Goal: Find specific page/section: Find specific page/section

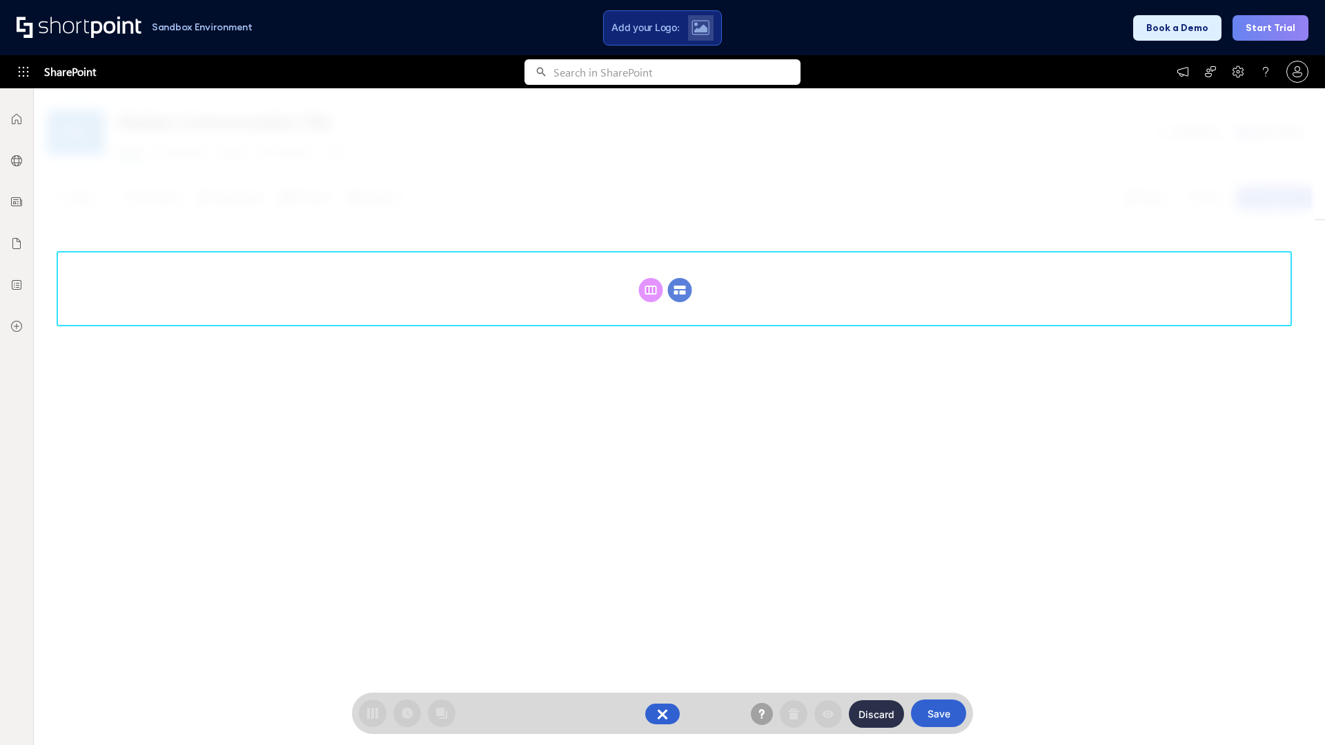
click at [680, 278] on circle at bounding box center [680, 290] width 24 height 24
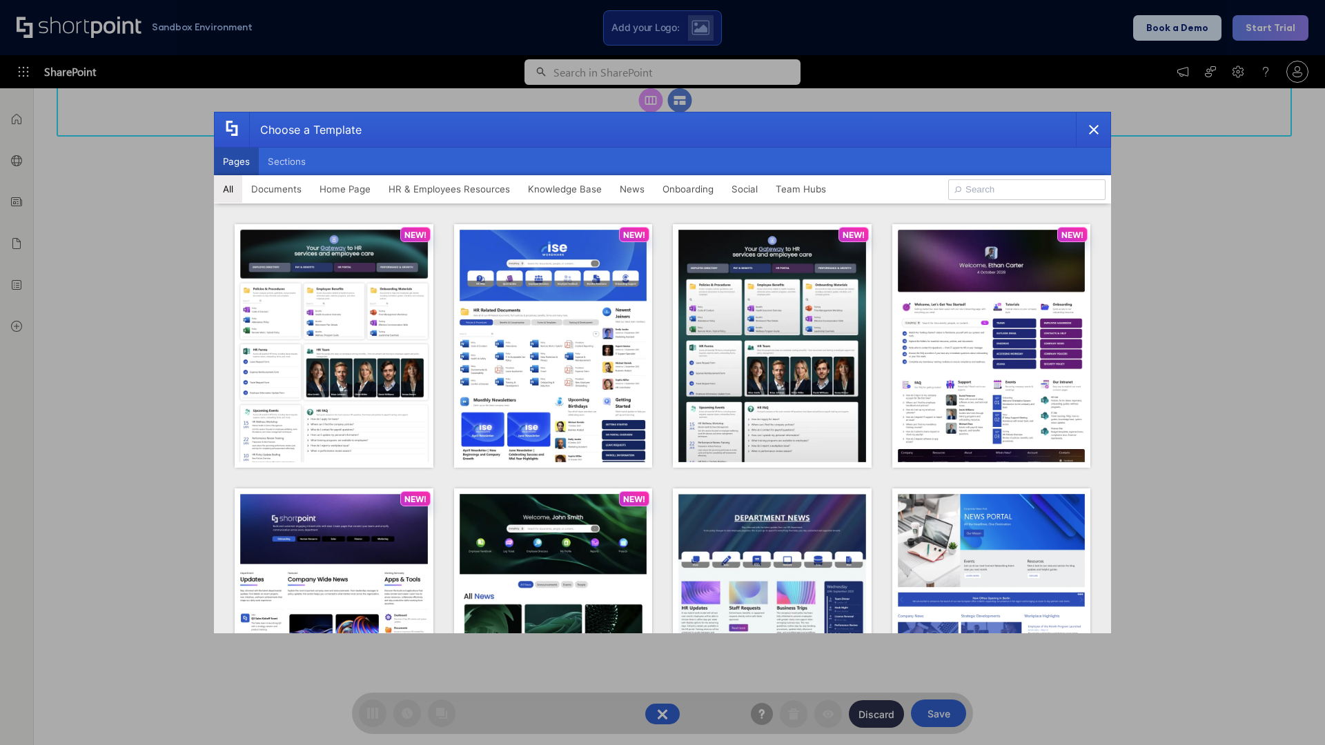
click at [236, 161] on button "Pages" at bounding box center [236, 162] width 45 height 28
type input "Social Layout 1"
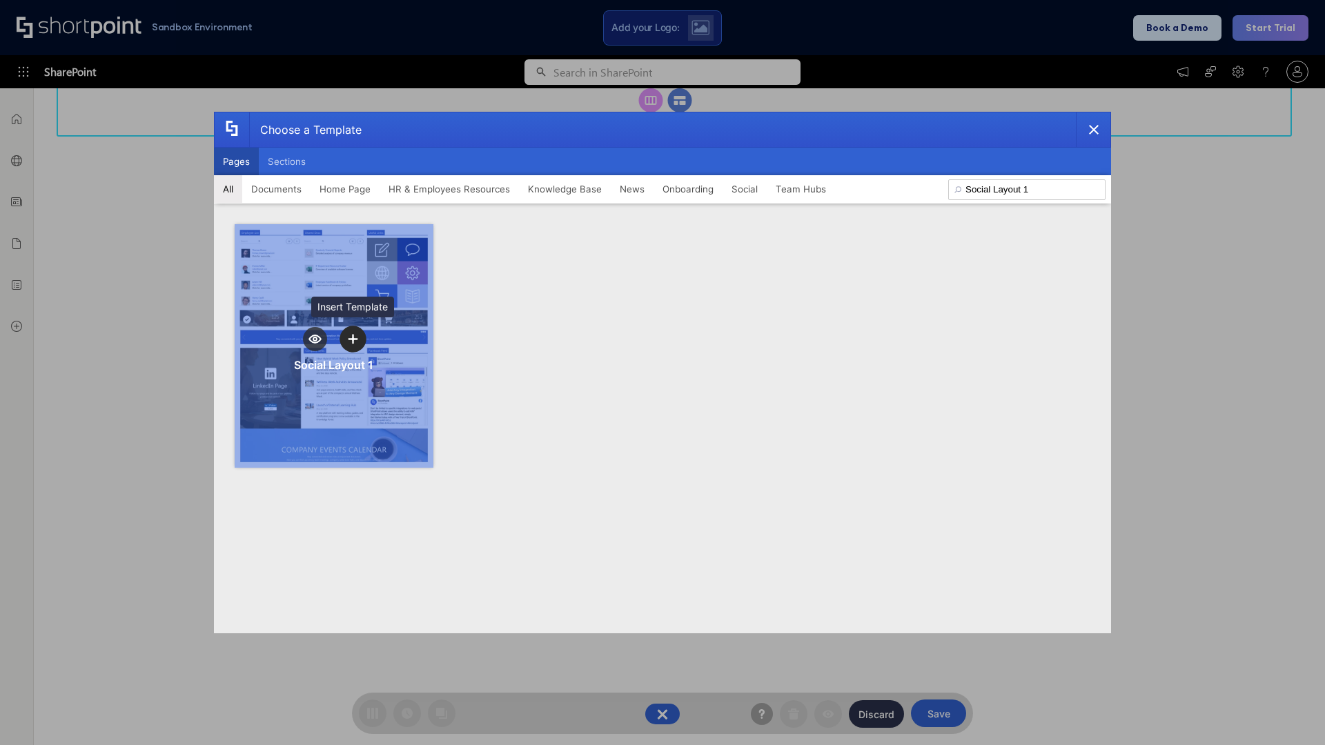
click at [353, 339] on icon "template selector" at bounding box center [353, 339] width 10 height 10
